Goal: Information Seeking & Learning: Learn about a topic

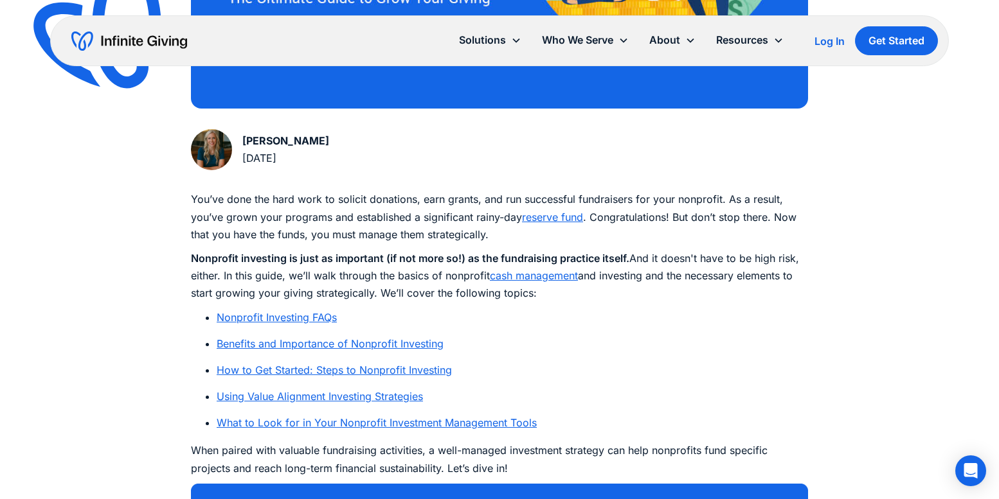
scroll to position [643, 0]
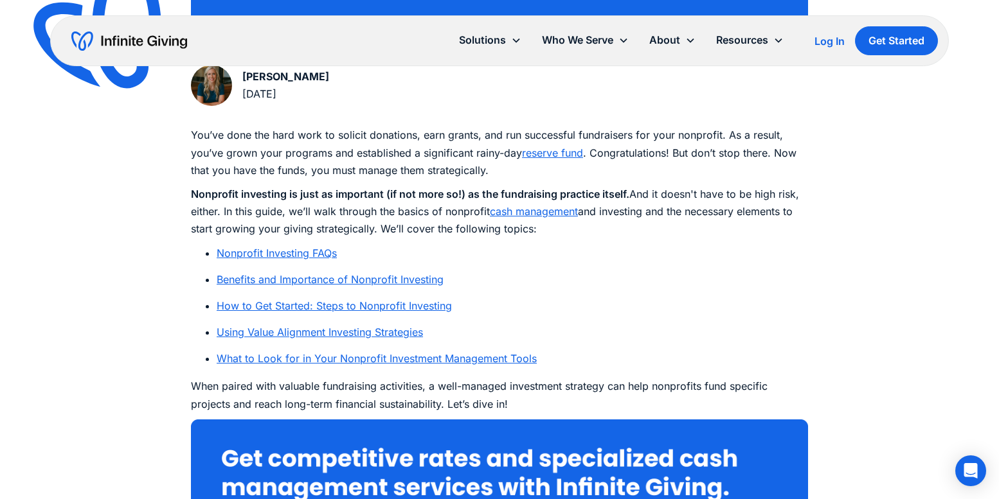
click at [202, 84] on img at bounding box center [211, 85] width 41 height 41
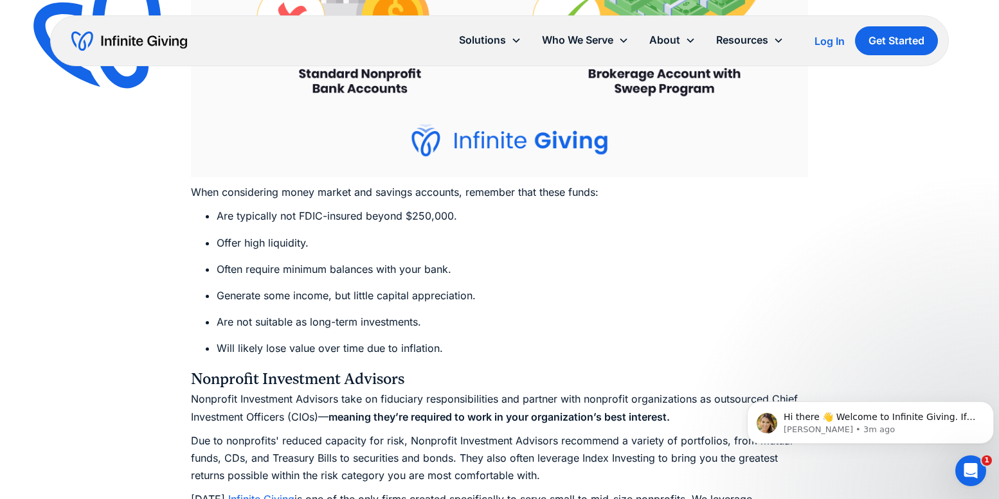
scroll to position [6299, 0]
